Goal: Find specific page/section: Find specific page/section

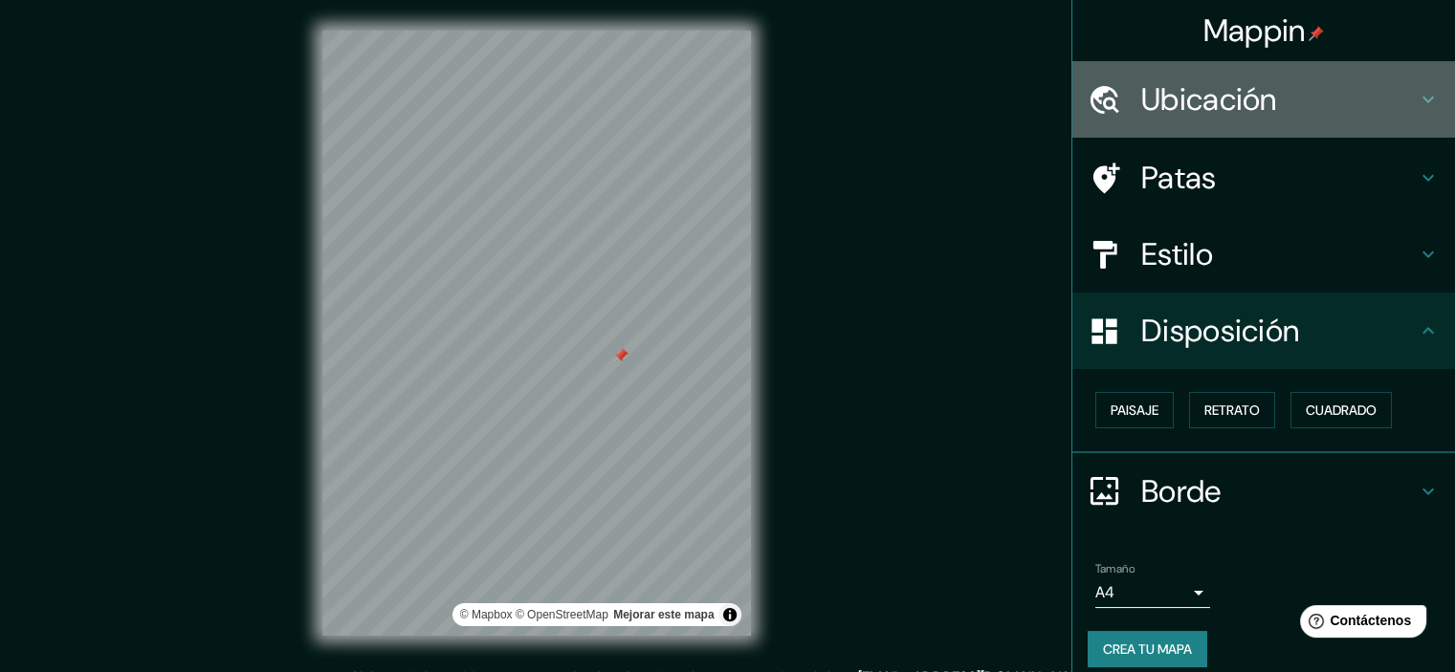
click at [1277, 102] on h4 "Ubicación" at bounding box center [1278, 99] width 275 height 38
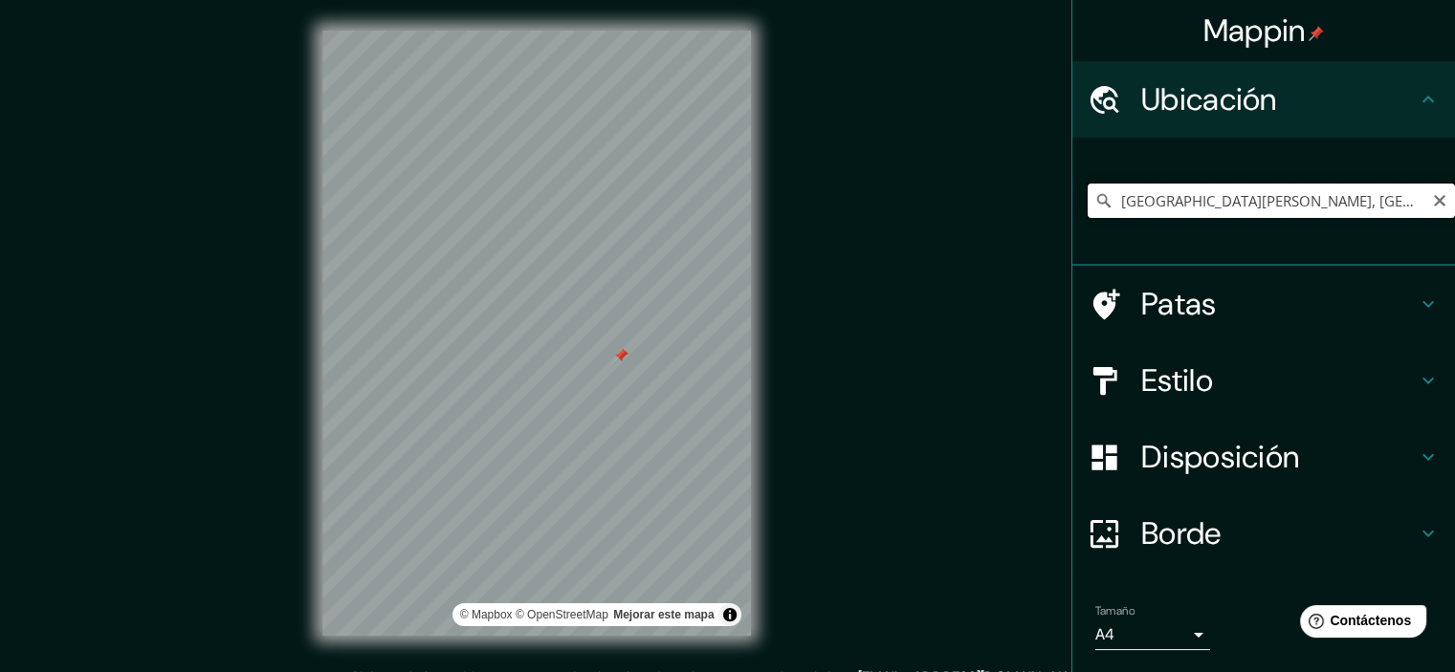
click at [1242, 195] on input "[GEOGRAPHIC_DATA][PERSON_NAME], [GEOGRAPHIC_DATA][PERSON_NAME], [GEOGRAPHIC_DAT…" at bounding box center [1270, 201] width 367 height 34
click at [1434, 198] on icon "Claro" at bounding box center [1439, 200] width 11 height 11
click at [1401, 201] on input "Elige tu ciudad o zona" at bounding box center [1270, 201] width 367 height 34
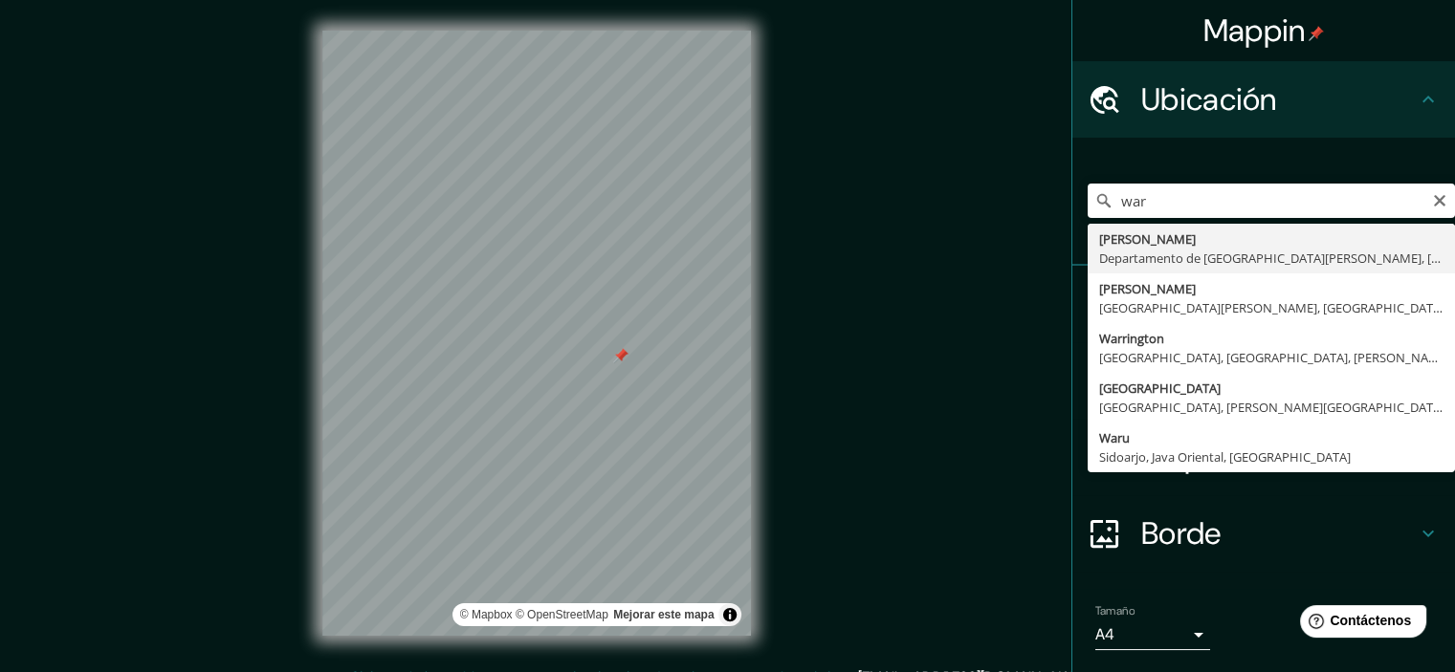
type input "[PERSON_NAME], [GEOGRAPHIC_DATA][PERSON_NAME], [GEOGRAPHIC_DATA]"
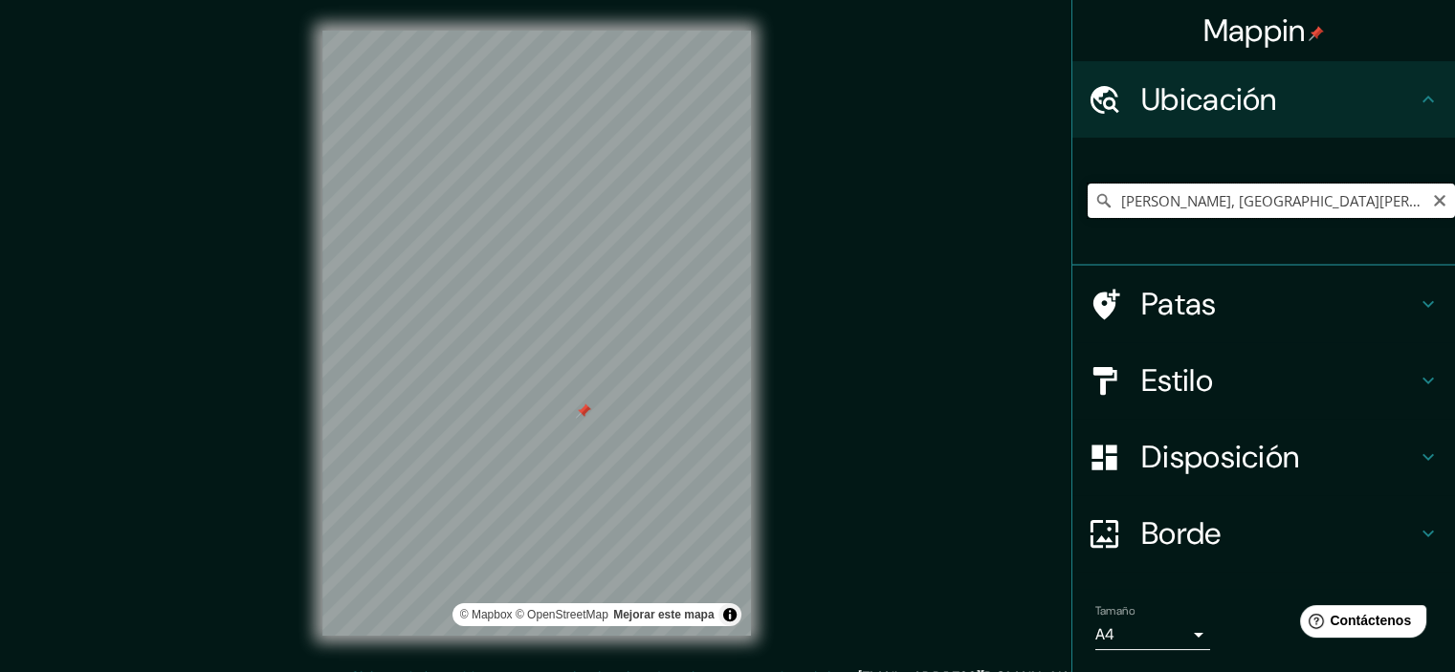
click at [1188, 190] on input "[PERSON_NAME], [GEOGRAPHIC_DATA][PERSON_NAME], [GEOGRAPHIC_DATA]" at bounding box center [1270, 201] width 367 height 34
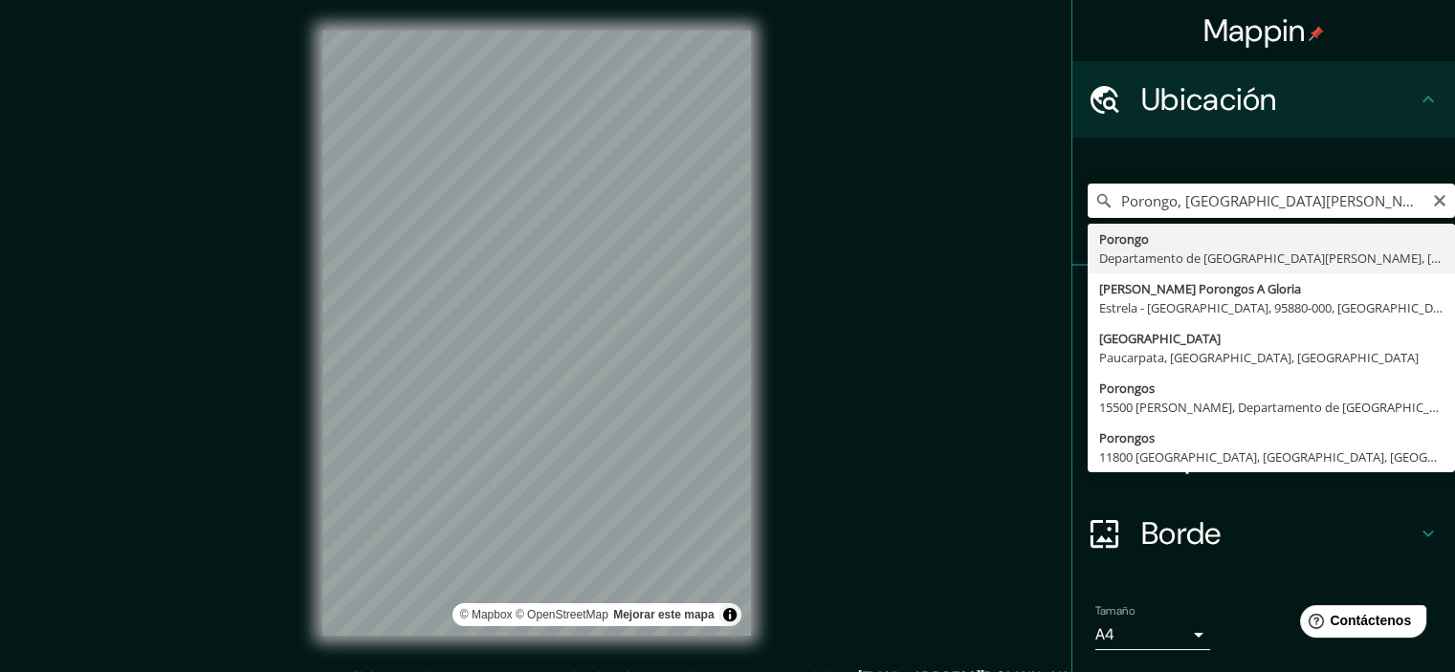
type input "Porongo, [GEOGRAPHIC_DATA][PERSON_NAME], [GEOGRAPHIC_DATA]"
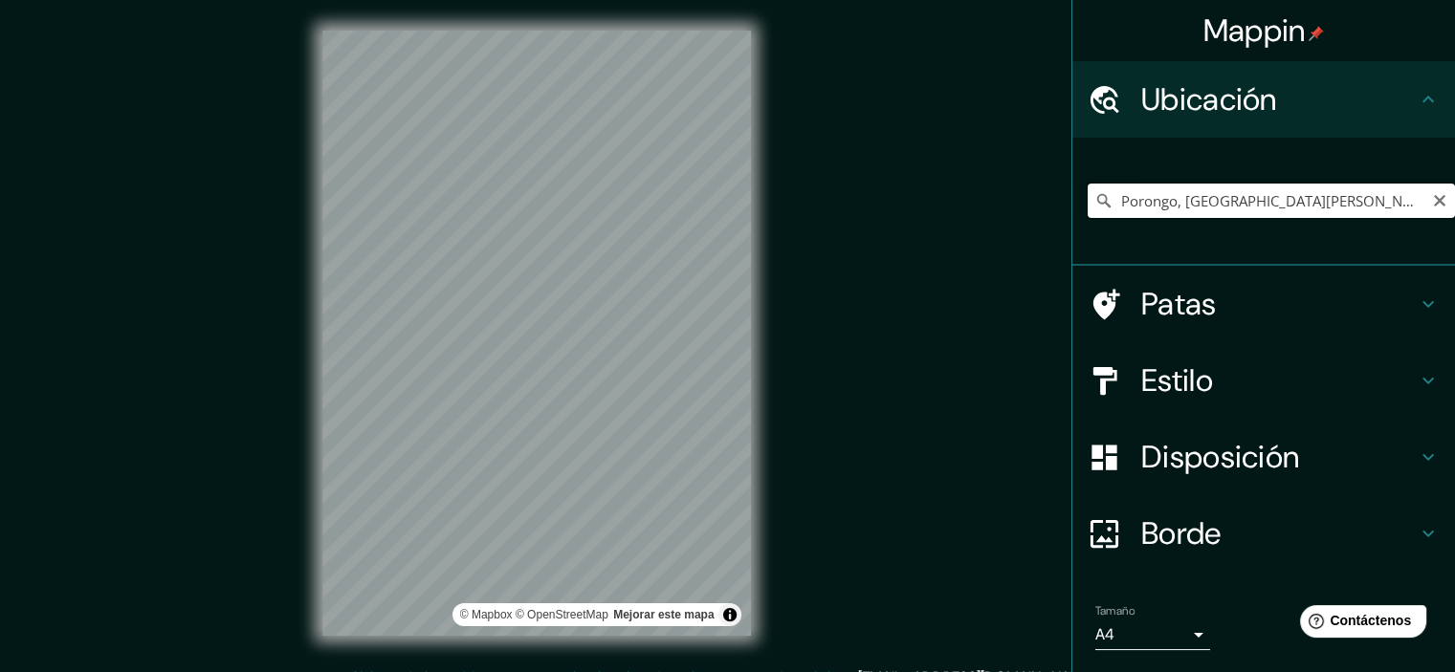
click at [1189, 212] on input "Porongo, [GEOGRAPHIC_DATA][PERSON_NAME], [GEOGRAPHIC_DATA]" at bounding box center [1270, 201] width 367 height 34
click at [1189, 211] on input "Porongo, [GEOGRAPHIC_DATA][PERSON_NAME], [GEOGRAPHIC_DATA]" at bounding box center [1270, 201] width 367 height 34
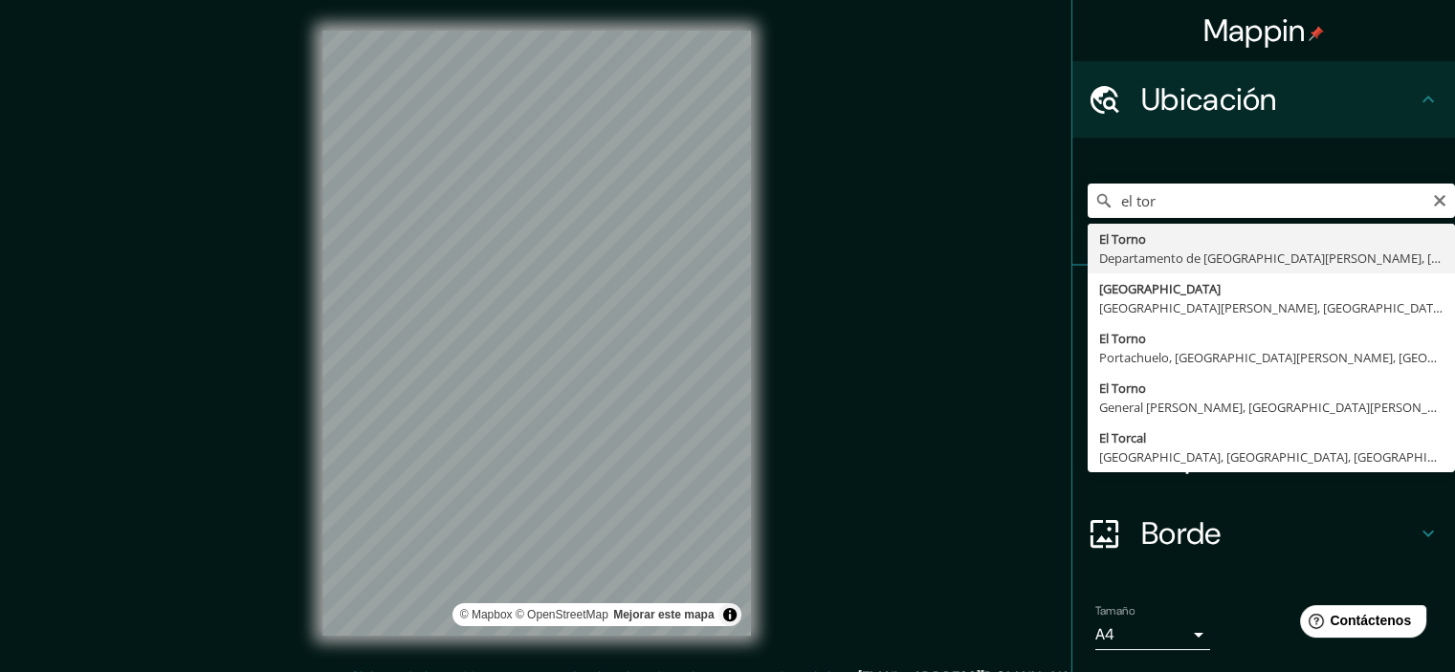
type input "[GEOGRAPHIC_DATA], [GEOGRAPHIC_DATA][PERSON_NAME], [GEOGRAPHIC_DATA]"
